Goal: Information Seeking & Learning: Learn about a topic

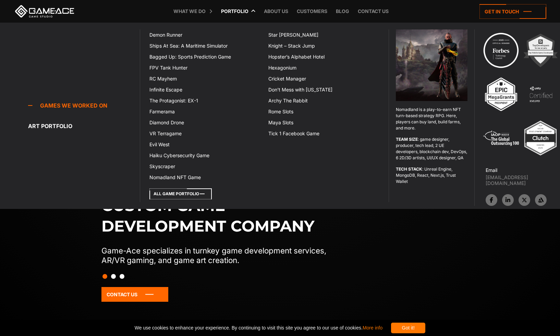
click at [194, 192] on icon at bounding box center [180, 194] width 62 height 11
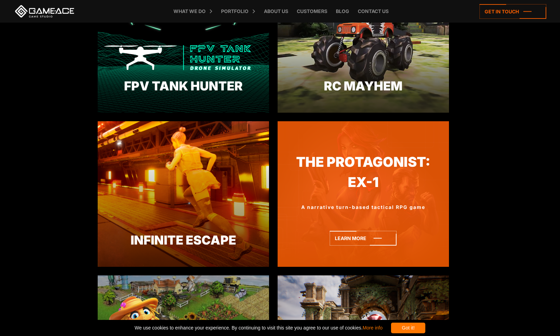
scroll to position [755, 0]
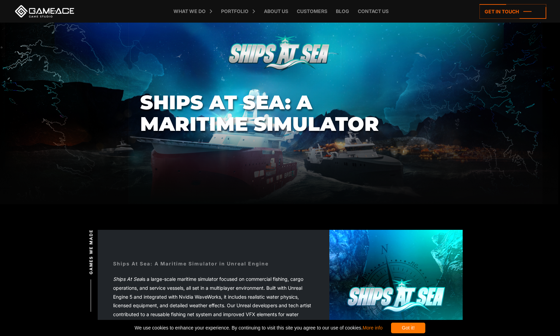
click at [219, 248] on div "Ships At Sea: A Maritime Simulator in Unreal Engine Ships At Sea is a large-sca…" at bounding box center [214, 297] width 232 height 104
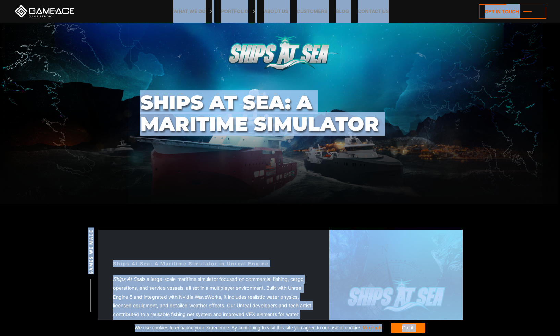
copy body "Ships At Sea: A Maritime Simulator Games we made Back to top Ships At Sea: A Ma…"
click at [298, 101] on h1 "Ships At Sea: A Maritime Simulator" at bounding box center [280, 113] width 280 height 43
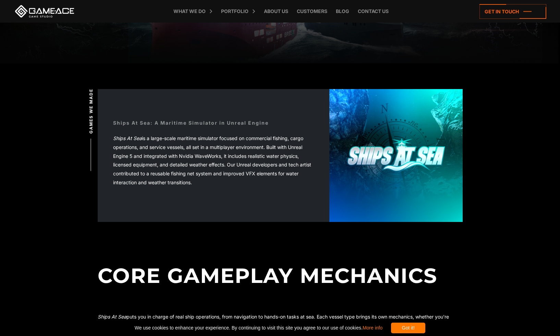
scroll to position [127, 0]
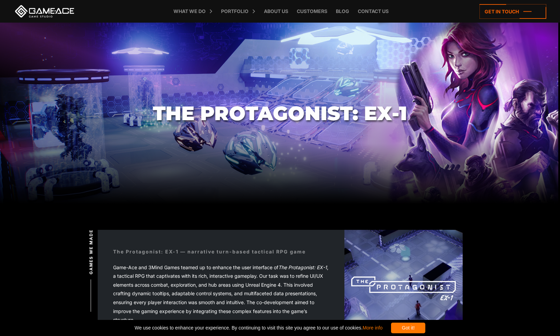
click at [316, 146] on section "The Protagonist: EX-1" at bounding box center [280, 114] width 560 height 182
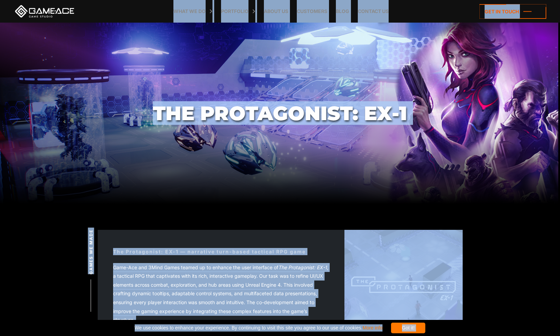
copy body "The Protagonist: EX-1 Games we made Back to top The Protagonist: EX-1 — narrati…"
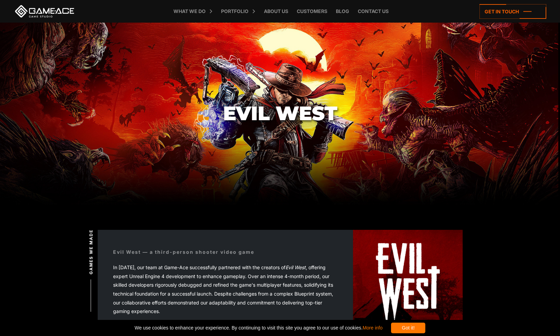
click at [372, 109] on section "Evil West" at bounding box center [280, 114] width 560 height 182
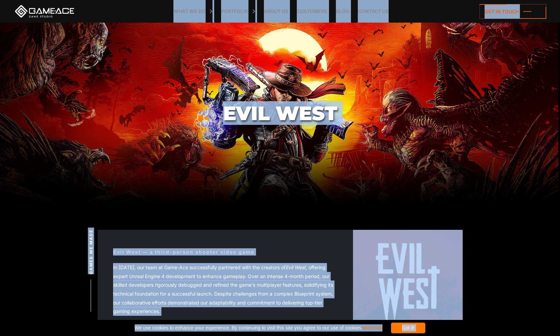
copy body "Lore Ipsu Dolor si amet Cons ad eli Sedd Eius — t incid-utlabo etdolor magna al…"
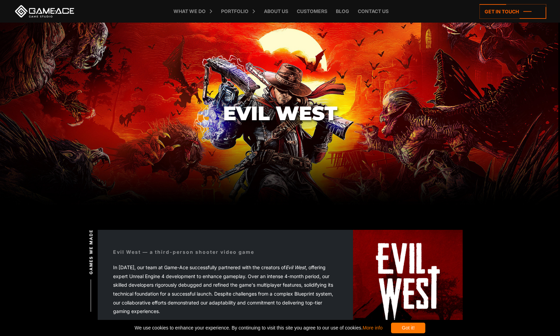
click at [415, 162] on section "Evil West" at bounding box center [280, 114] width 560 height 182
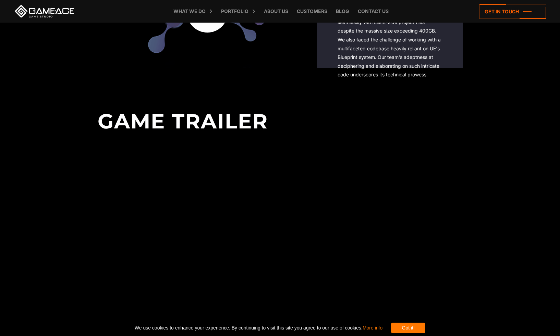
scroll to position [1689, 0]
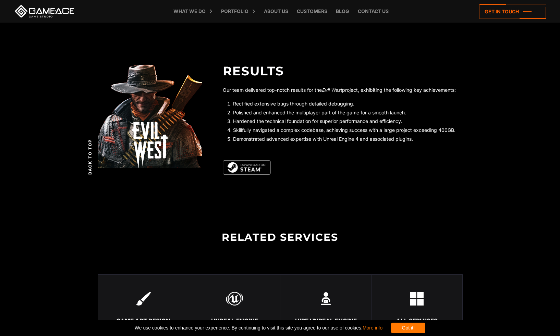
click at [261, 168] on img at bounding box center [247, 167] width 48 height 14
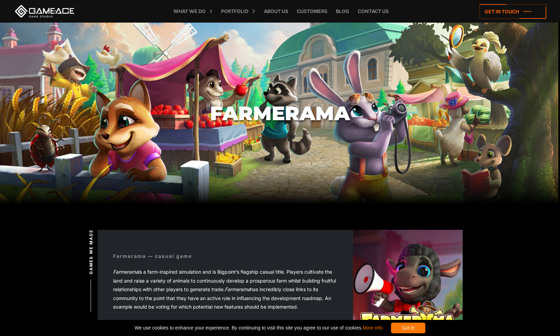
click at [257, 38] on section "Farmerama" at bounding box center [280, 114] width 560 height 182
click at [300, 172] on section "Farmerama" at bounding box center [280, 114] width 560 height 182
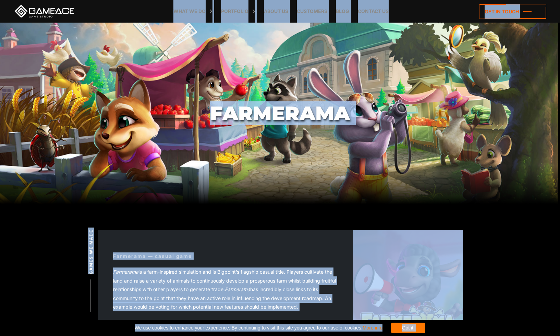
copy body "Loremipsu Dolor si amet Cons ad eli Seddoeius — tempor inci Utlaboree do m aliq…"
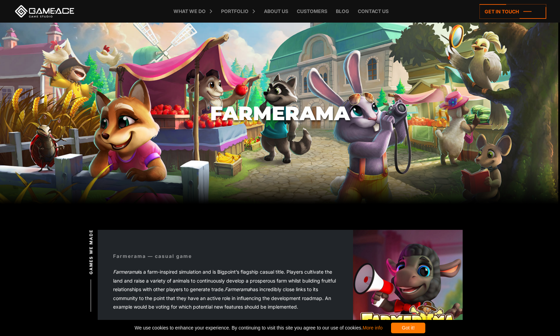
click at [417, 114] on section "Farmerama" at bounding box center [280, 114] width 560 height 182
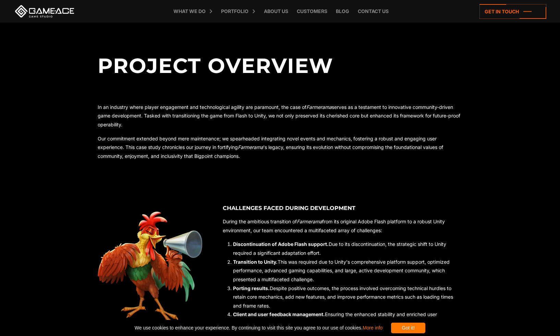
scroll to position [345, 0]
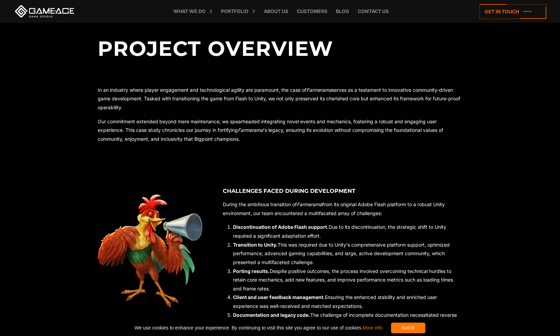
click at [391, 130] on p "Our commitment extended beyond mere maintenance; we spearheaded integrating nov…" at bounding box center [280, 130] width 365 height 26
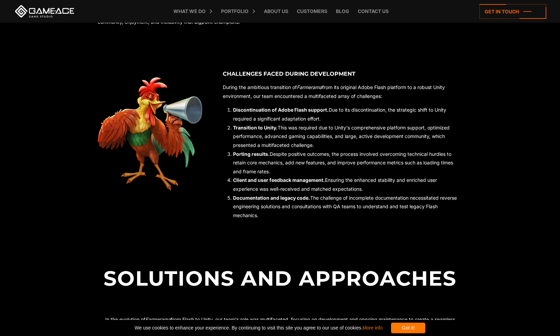
scroll to position [648, 0]
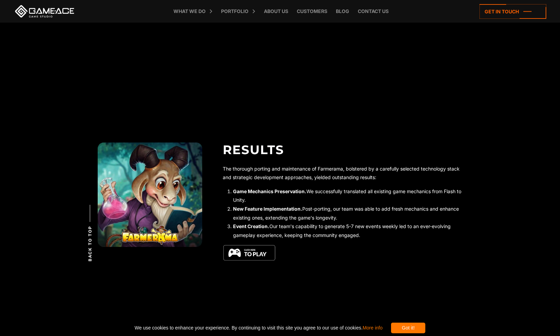
scroll to position [2217, 0]
